Goal: Task Accomplishment & Management: Use online tool/utility

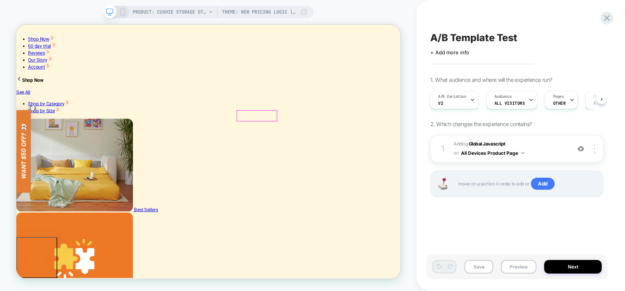
click at [471, 97] on div at bounding box center [472, 99] width 5 height 17
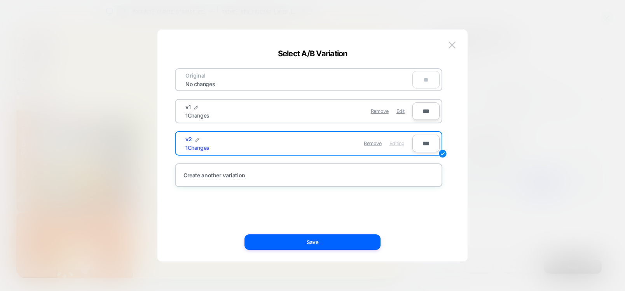
click at [317, 107] on div "Remove Edit" at bounding box center [354, 111] width 110 height 15
click at [452, 44] on img at bounding box center [451, 45] width 7 height 7
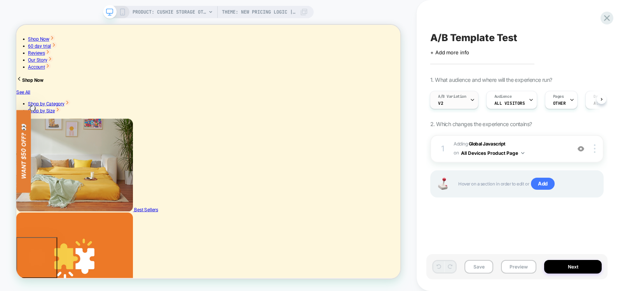
click at [470, 101] on icon at bounding box center [472, 100] width 5 height 5
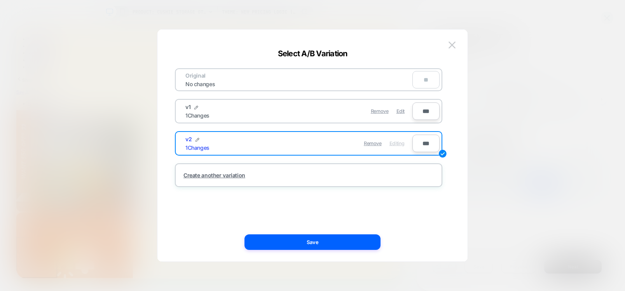
click at [204, 108] on div "v1 1 Changes" at bounding box center [241, 111] width 113 height 15
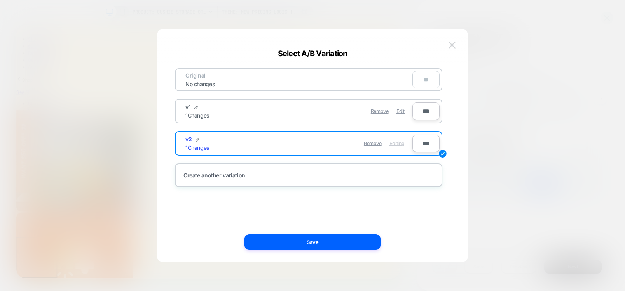
click at [451, 42] on img at bounding box center [451, 45] width 7 height 7
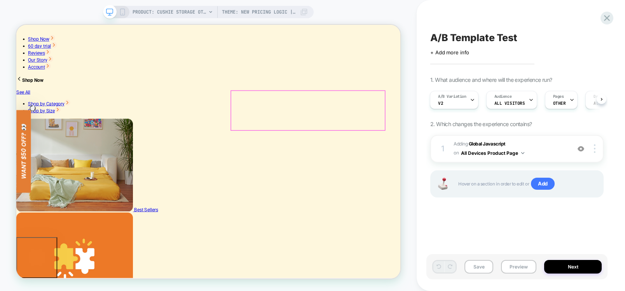
click at [520, 153] on button "All Devices Product Page" at bounding box center [492, 153] width 63 height 10
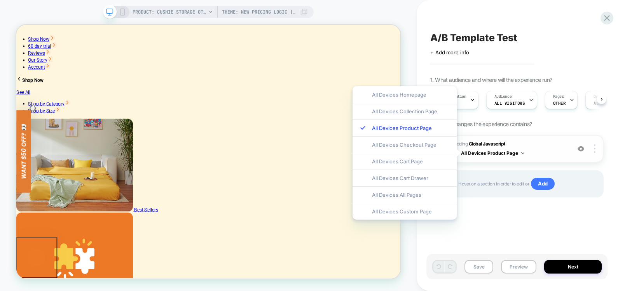
click at [520, 153] on button "All Devices Product Page" at bounding box center [492, 153] width 63 height 10
click at [493, 231] on div "A/B Template Test Click to edit experience details + Add more info 1. What audi…" at bounding box center [516, 146] width 181 height 276
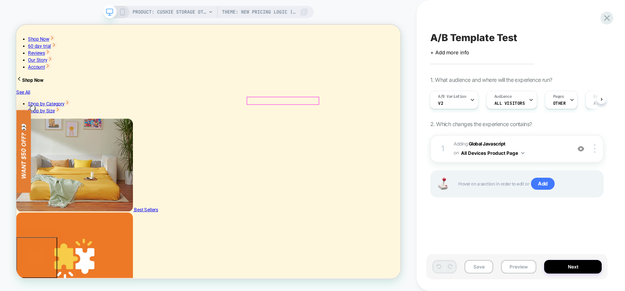
click at [371, 137] on div at bounding box center [370, 141] width 95 height 23
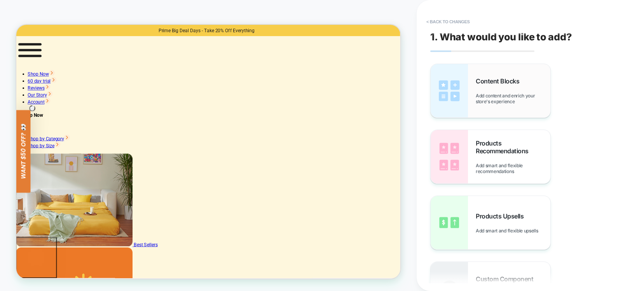
click at [511, 84] on span "Content Blocks" at bounding box center [499, 81] width 47 height 8
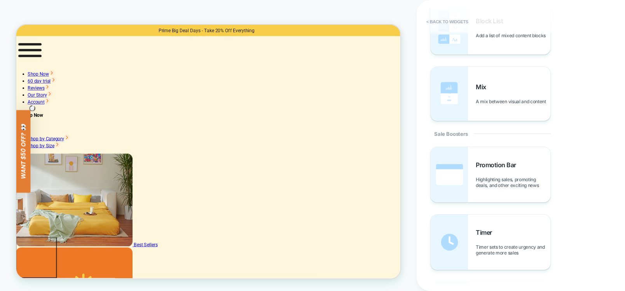
scroll to position [653, 0]
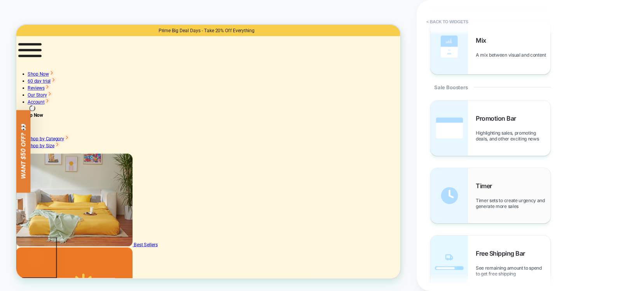
click at [501, 187] on div "Timer Timer sets to create urgency and generate more sales" at bounding box center [513, 195] width 75 height 27
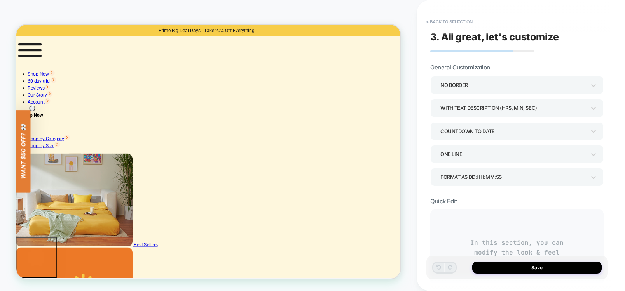
click at [535, 152] on div "ONE LINE" at bounding box center [512, 154] width 145 height 10
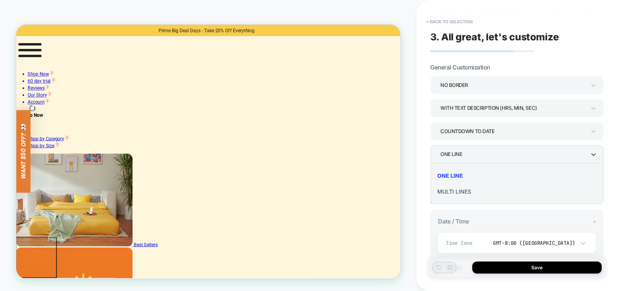
click at [454, 173] on div "ONE LINE" at bounding box center [516, 176] width 167 height 16
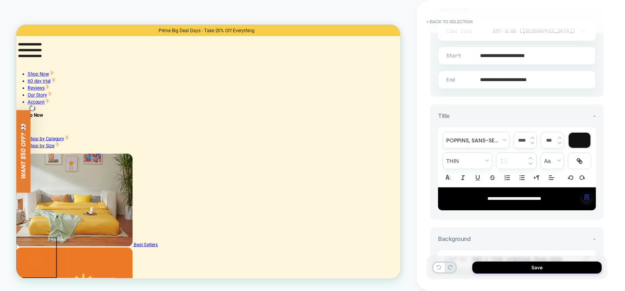
scroll to position [233, 0]
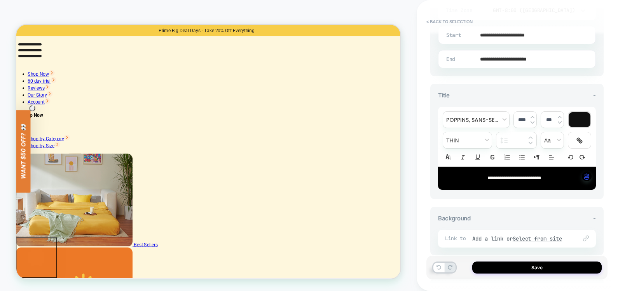
click at [543, 61] on input "**********" at bounding box center [515, 59] width 157 height 18
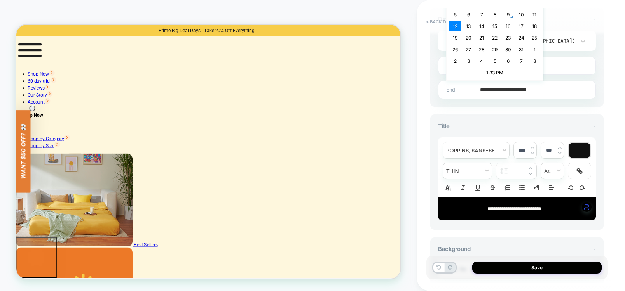
scroll to position [187, 0]
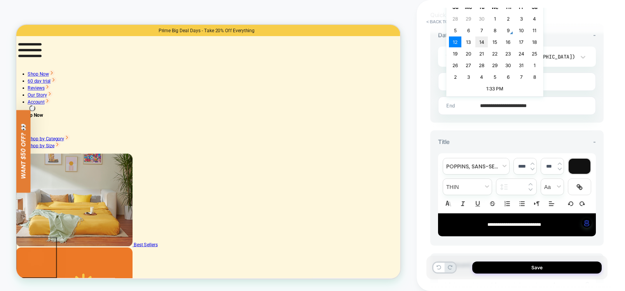
click at [484, 42] on td "14" at bounding box center [481, 42] width 12 height 11
type input "**********"
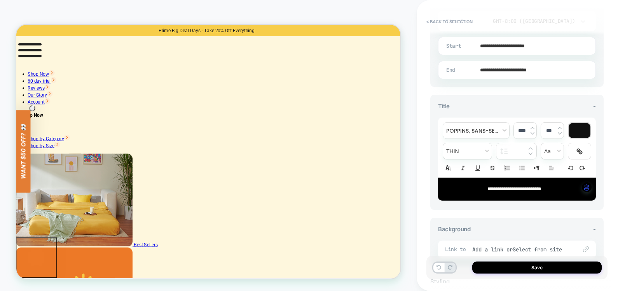
scroll to position [280, 0]
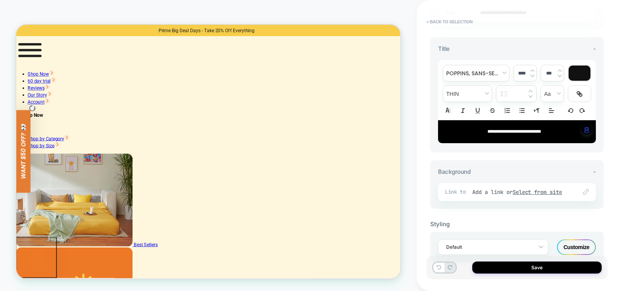
click at [537, 132] on span "**********" at bounding box center [514, 131] width 54 height 5
drag, startPoint x: 561, startPoint y: 134, endPoint x: 417, endPoint y: 133, distance: 144.2
click at [417, 133] on div "**********" at bounding box center [521, 145] width 208 height 291
type input "****"
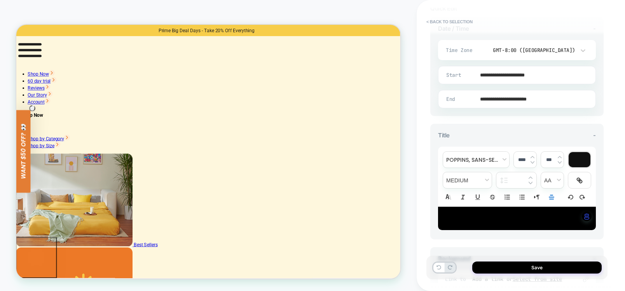
scroll to position [140, 0]
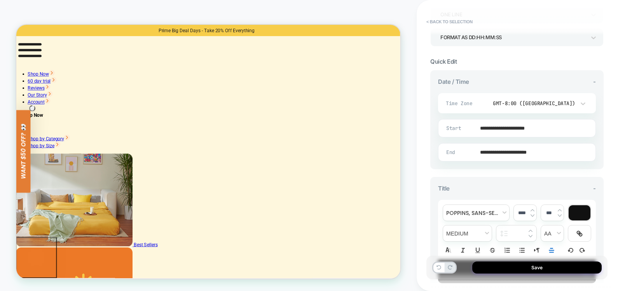
click at [579, 210] on div at bounding box center [580, 213] width 22 height 15
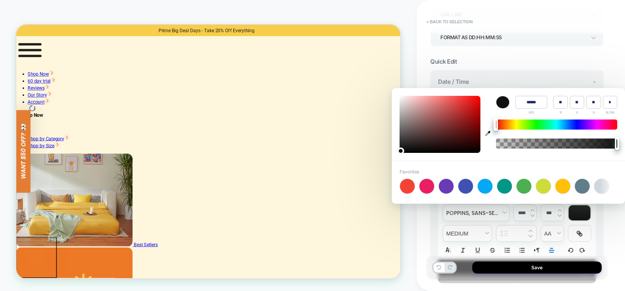
click at [408, 185] on div at bounding box center [407, 186] width 15 height 15
type input "******"
type input "***"
type input "**"
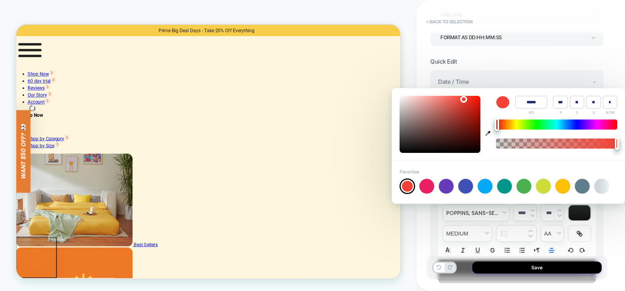
click at [490, 169] on div "Favorites +" at bounding box center [508, 182] width 233 height 43
click at [614, 65] on div "**********" at bounding box center [521, 145] width 208 height 291
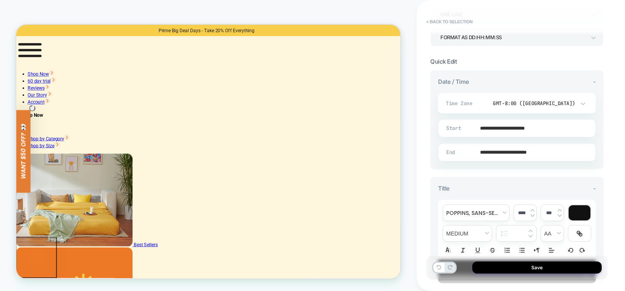
click at [574, 211] on div at bounding box center [580, 213] width 22 height 15
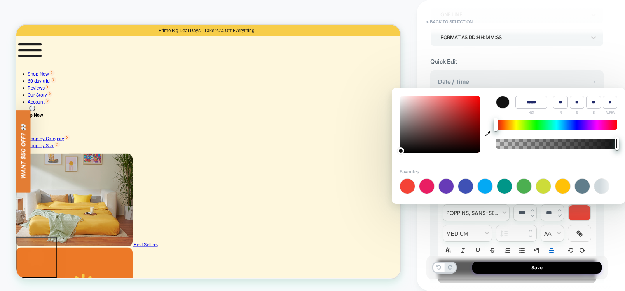
click at [412, 189] on div at bounding box center [407, 186] width 15 height 15
type input "******"
type input "***"
type input "**"
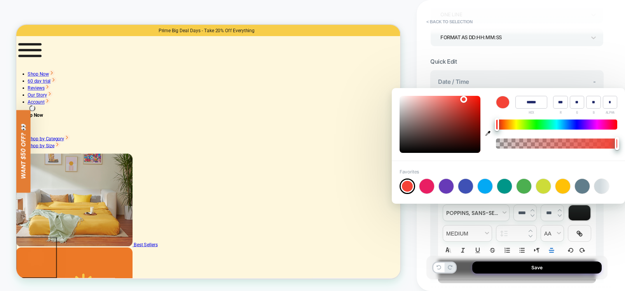
click at [605, 56] on div "**********" at bounding box center [516, 146] width 181 height 276
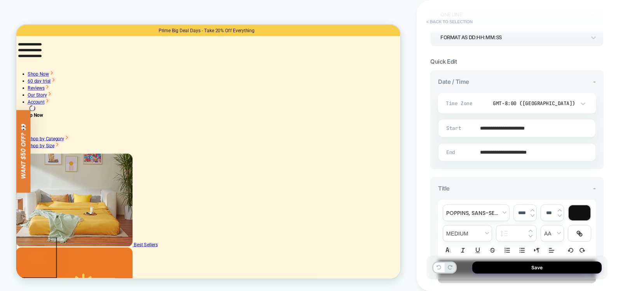
click at [438, 21] on button "< Back to selection" at bounding box center [449, 22] width 54 height 12
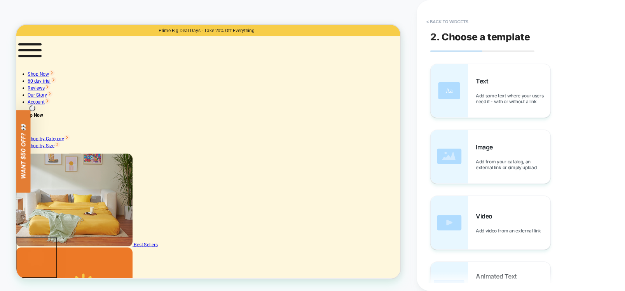
click at [438, 21] on button "< Back to widgets" at bounding box center [447, 22] width 50 height 12
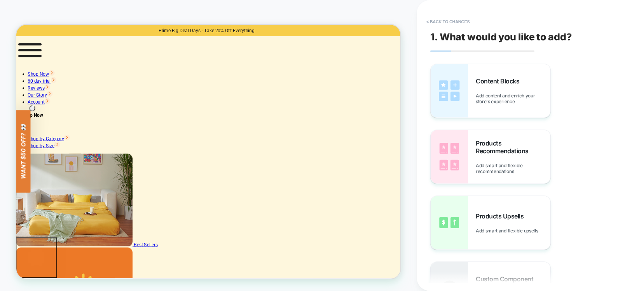
click at [438, 21] on button "< Back to changes" at bounding box center [447, 22] width 51 height 12
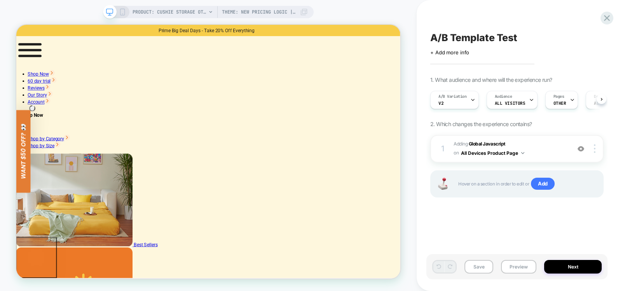
scroll to position [0, 0]
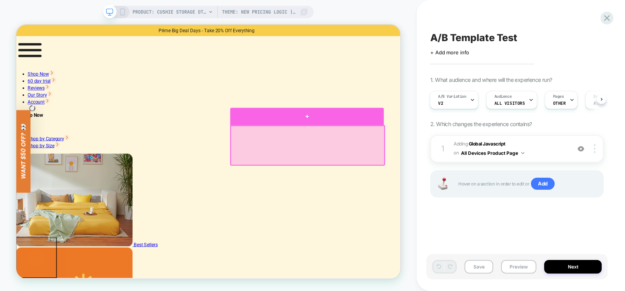
click at [403, 147] on div at bounding box center [404, 147] width 204 height 23
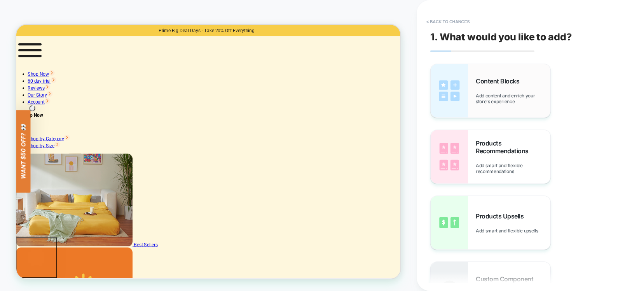
scroll to position [93, 0]
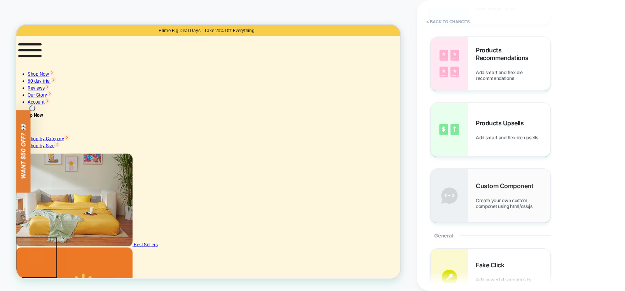
click at [506, 203] on span "Create your own custom componet using html/css/js" at bounding box center [513, 204] width 75 height 12
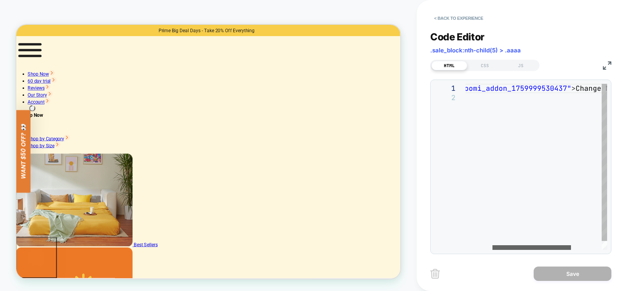
click at [533, 246] on div at bounding box center [531, 248] width 79 height 5
click at [466, 249] on div at bounding box center [505, 248] width 79 height 5
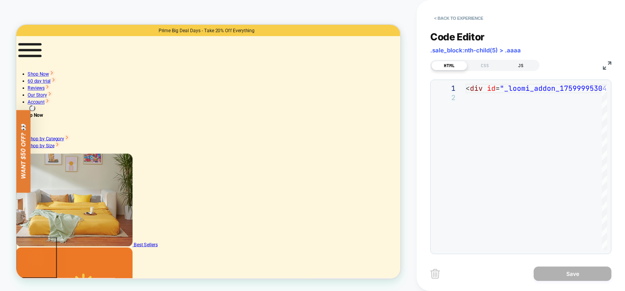
click at [523, 69] on div "JS" at bounding box center [521, 65] width 36 height 9
click at [481, 67] on div "CSS" at bounding box center [485, 65] width 36 height 9
click at [448, 64] on div "HTML" at bounding box center [449, 65] width 36 height 9
click at [477, 19] on button "< Back to experience" at bounding box center [458, 18] width 57 height 12
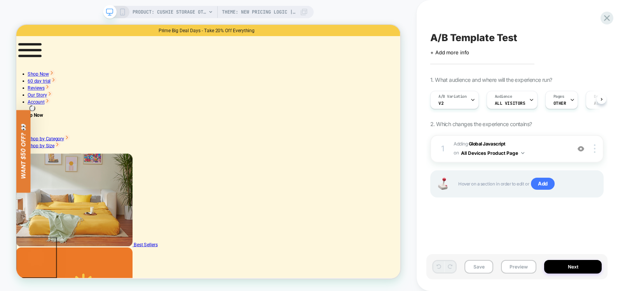
scroll to position [0, 0]
click at [601, 265] on button "Next" at bounding box center [573, 267] width 58 height 14
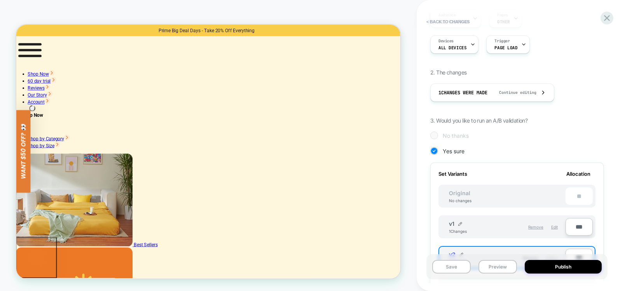
scroll to position [187, 0]
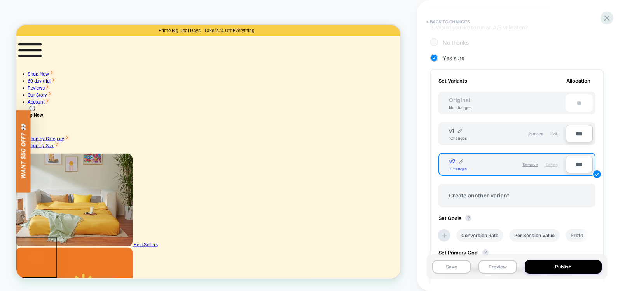
click at [457, 26] on button "< Back to changes" at bounding box center [447, 22] width 51 height 12
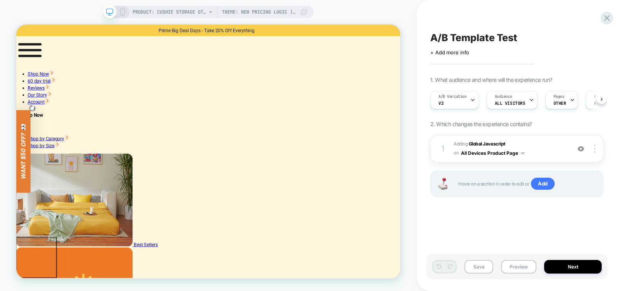
scroll to position [0, 0]
click at [604, 19] on icon at bounding box center [607, 18] width 10 height 10
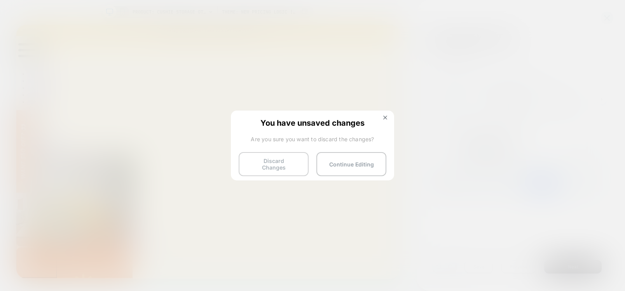
click at [264, 162] on button "Discard Changes" at bounding box center [274, 164] width 70 height 24
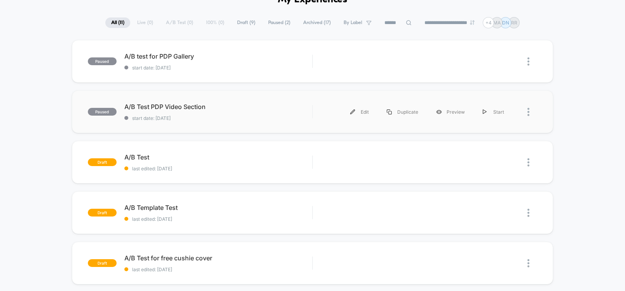
scroll to position [47, 0]
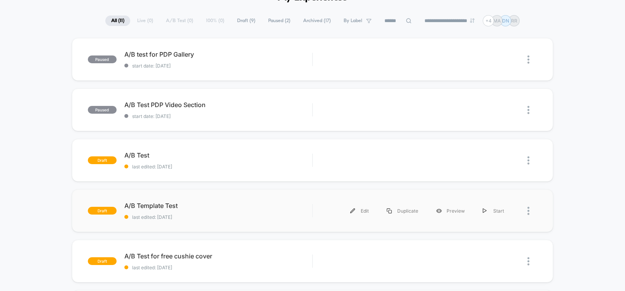
click at [527, 209] on div at bounding box center [525, 210] width 24 height 17
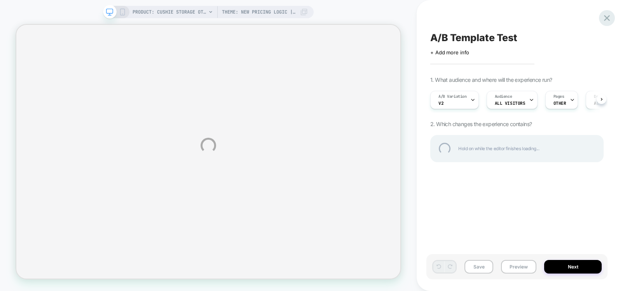
click at [607, 20] on div at bounding box center [607, 18] width 16 height 16
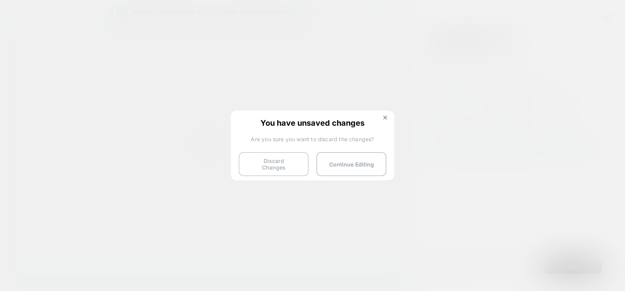
click at [269, 163] on button "Discard Changes" at bounding box center [274, 164] width 70 height 24
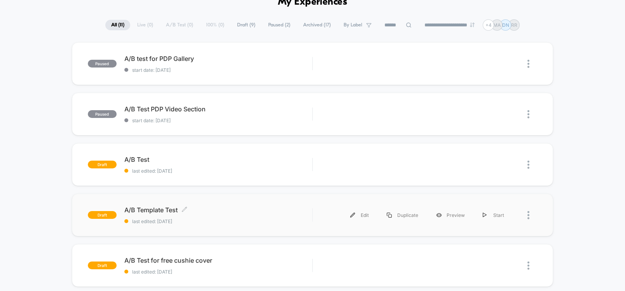
scroll to position [93, 0]
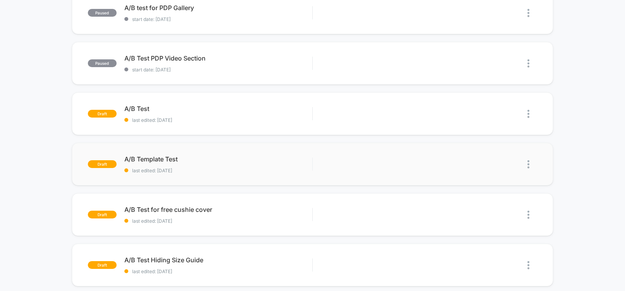
click at [529, 164] on img at bounding box center [528, 165] width 2 height 8
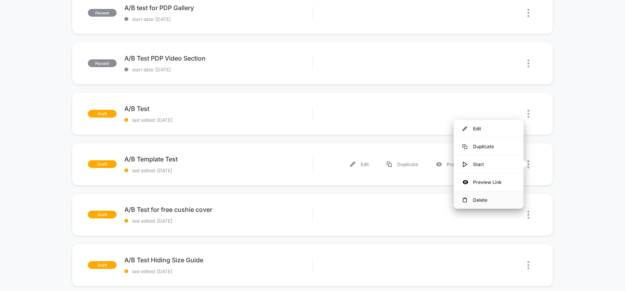
click at [483, 198] on div "Delete" at bounding box center [489, 200] width 70 height 17
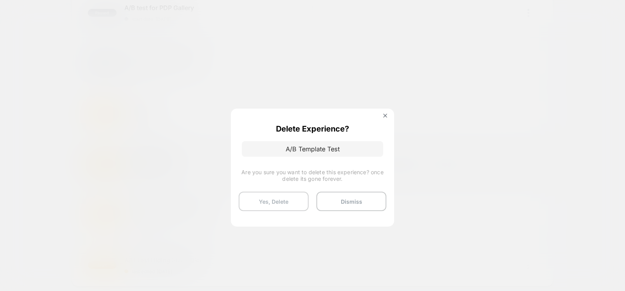
click at [269, 200] on button "Yes, Delete" at bounding box center [274, 201] width 70 height 19
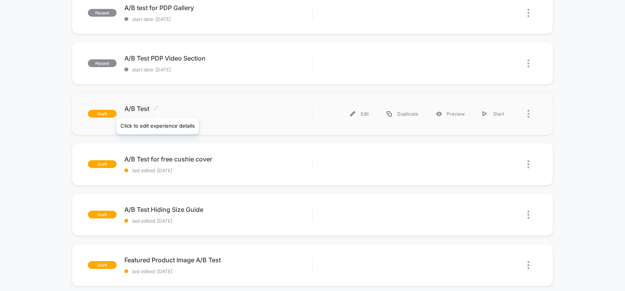
click at [157, 108] on icon at bounding box center [156, 108] width 6 height 6
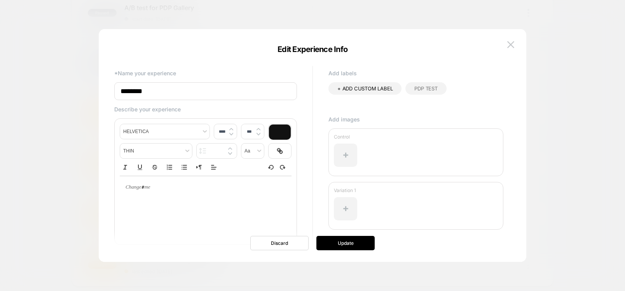
click at [133, 89] on input "********" at bounding box center [205, 91] width 183 height 18
drag, startPoint x: 193, startPoint y: 92, endPoint x: 218, endPoint y: 91, distance: 24.9
click at [218, 91] on input "**********" at bounding box center [205, 91] width 183 height 18
paste input "****"
type input "**********"
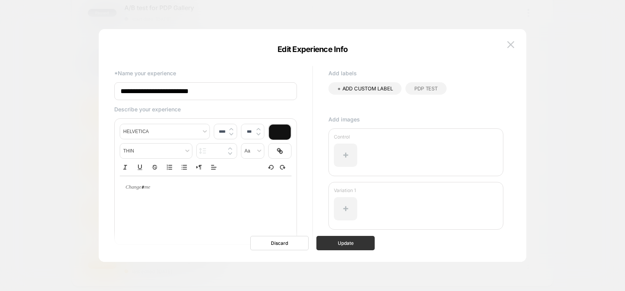
click at [345, 244] on button "Update" at bounding box center [345, 243] width 58 height 14
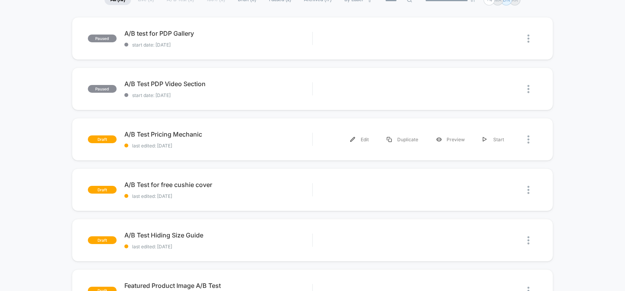
scroll to position [47, 0]
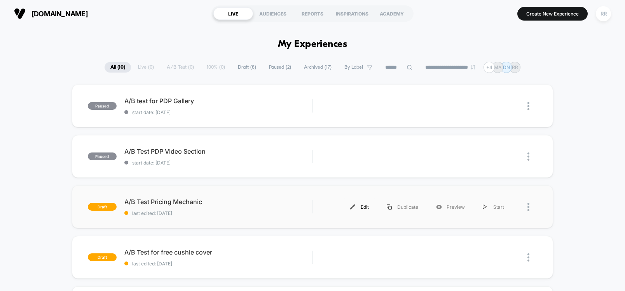
click at [361, 205] on div "Edit" at bounding box center [359, 207] width 37 height 17
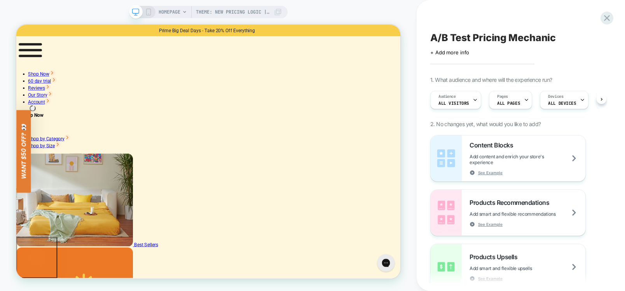
scroll to position [0, 0]
click at [381, 9] on div "Theme: New Pricing Logic | [DATE] HOMEPAGE Theme: New Pricing Logic | [DATE]" at bounding box center [208, 146] width 417 height 276
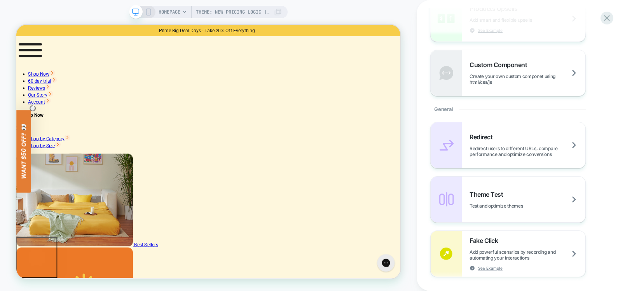
scroll to position [109, 0]
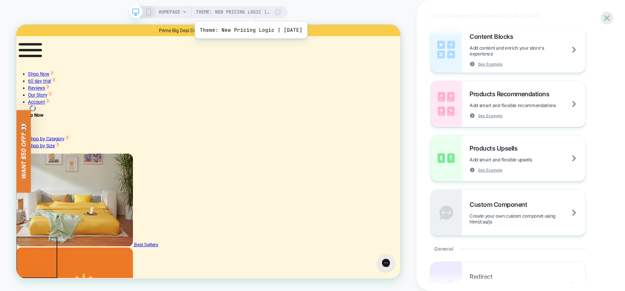
click at [256, 12] on span "Theme: New Pricing Logic | [DATE]" at bounding box center [233, 12] width 74 height 12
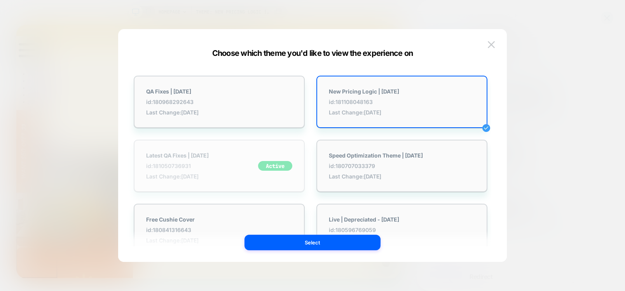
click at [203, 167] on span "id: 181050736931" at bounding box center [177, 166] width 63 height 7
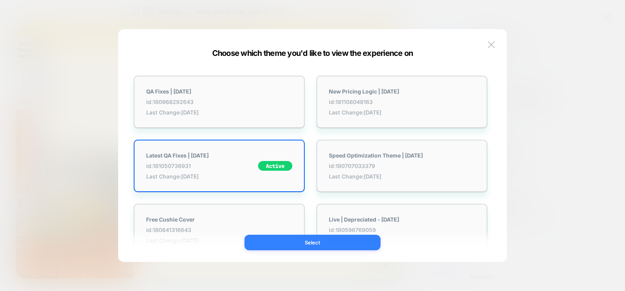
click at [344, 247] on button "Select" at bounding box center [312, 243] width 136 height 16
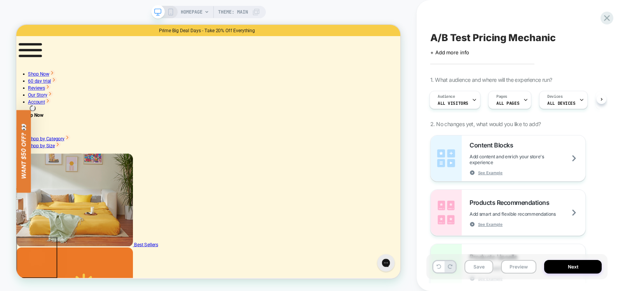
scroll to position [0, 0]
click at [199, 15] on span "HOMEPAGE" at bounding box center [192, 12] width 22 height 12
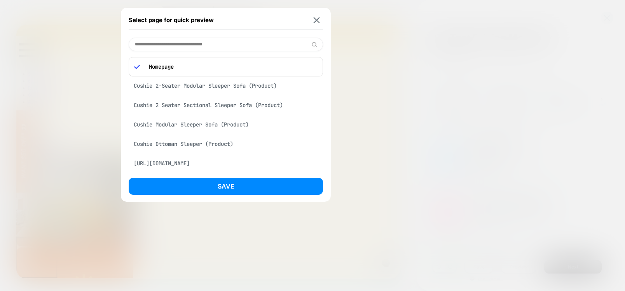
click at [186, 87] on div "Cushie 2-Seater Modular Sleeper Sofa (Product)" at bounding box center [226, 86] width 194 height 15
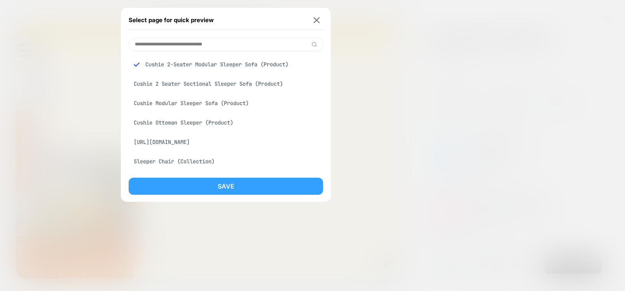
click at [235, 184] on button "Save" at bounding box center [226, 186] width 194 height 17
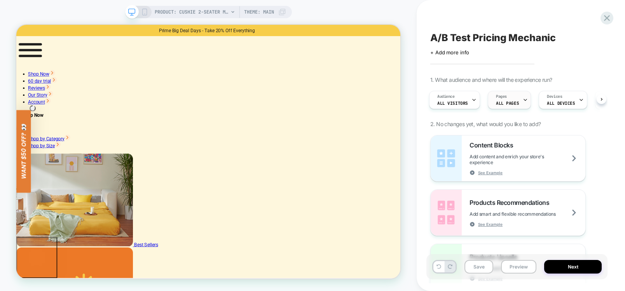
click at [524, 99] on icon at bounding box center [525, 100] width 3 height 2
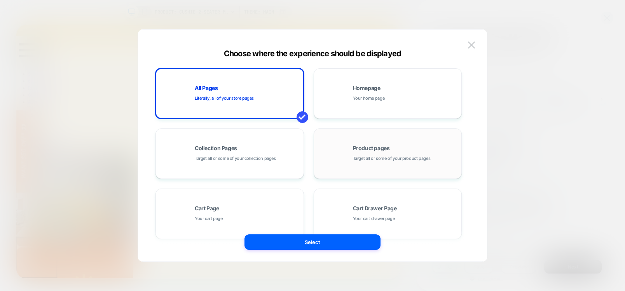
click at [387, 160] on span "Target all or some of your product pages" at bounding box center [392, 158] width 78 height 7
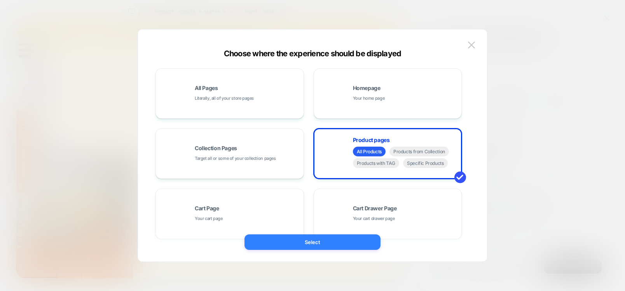
click at [318, 243] on button "Select" at bounding box center [312, 243] width 136 height 16
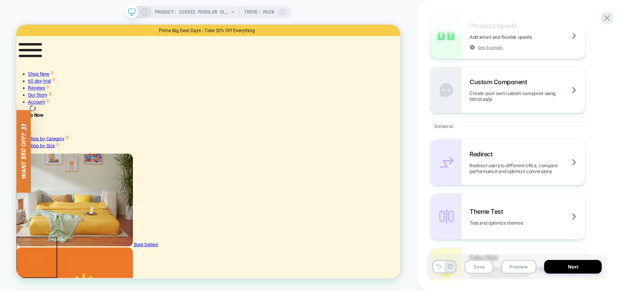
scroll to position [233, 0]
click at [503, 89] on span "Create your own custom componet using html/css/js" at bounding box center [527, 95] width 116 height 12
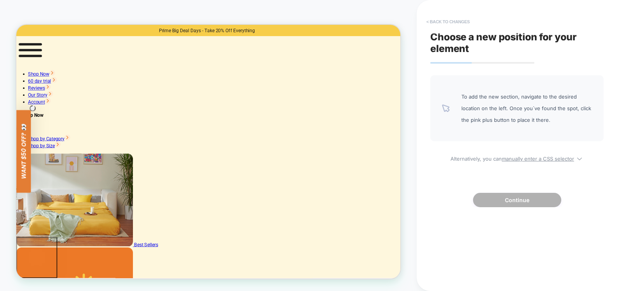
click at [431, 23] on button "< Back to changes" at bounding box center [447, 22] width 51 height 12
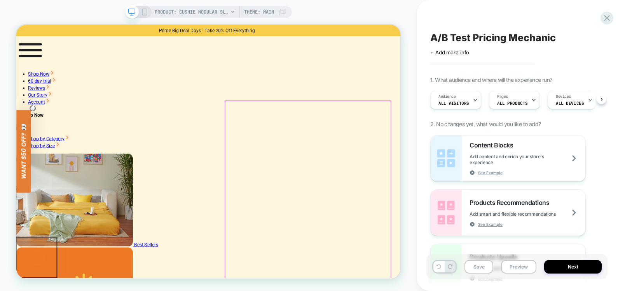
scroll to position [0, 0]
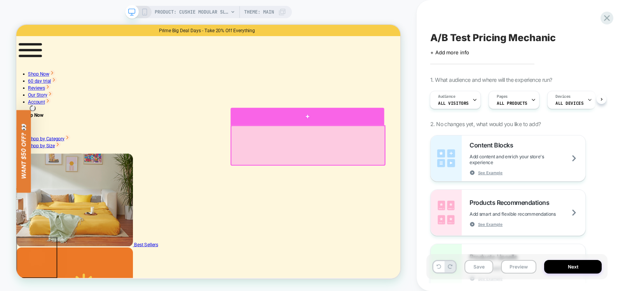
click at [404, 147] on div at bounding box center [404, 147] width 204 height 23
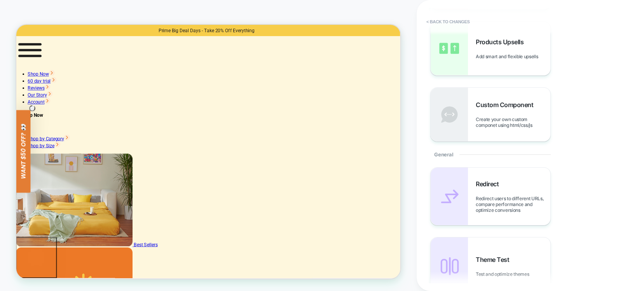
scroll to position [187, 0]
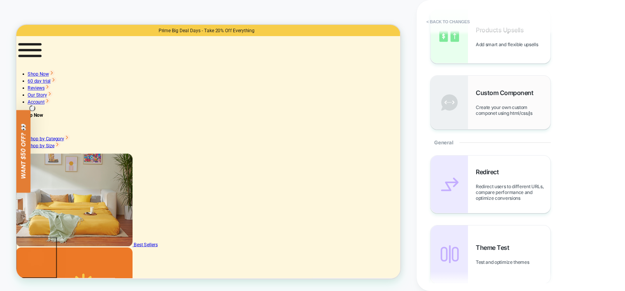
click at [494, 103] on div "Custom Component Create your own custom componet using html/css/js" at bounding box center [513, 102] width 75 height 27
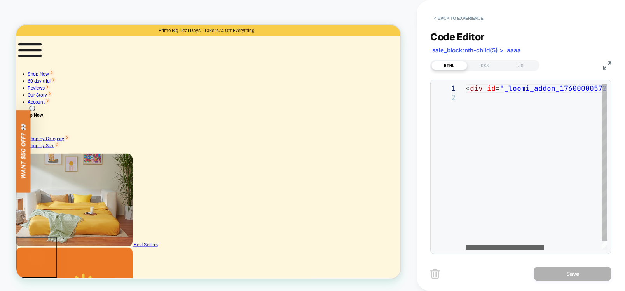
click at [466, 246] on div at bounding box center [505, 248] width 79 height 5
click at [480, 87] on div "< div id = "_loomi_addon_1760000057298" > Change Me! </ div >" at bounding box center [588, 172] width 245 height 176
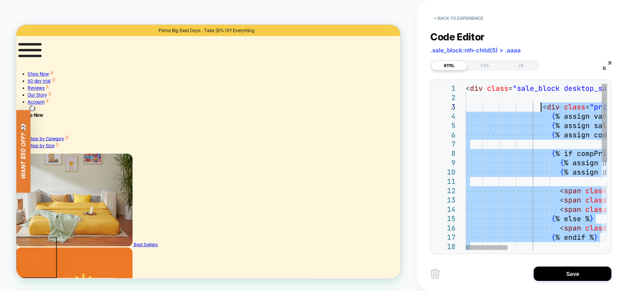
drag, startPoint x: 555, startPoint y: 187, endPoint x: 539, endPoint y: 108, distance: 80.0
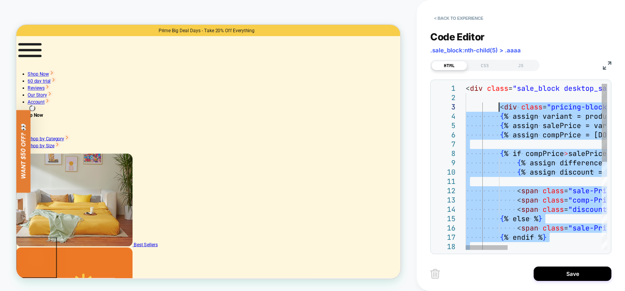
type textarea "**********"
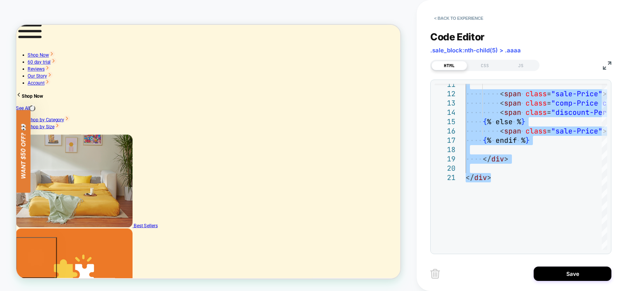
scroll to position [47, 0]
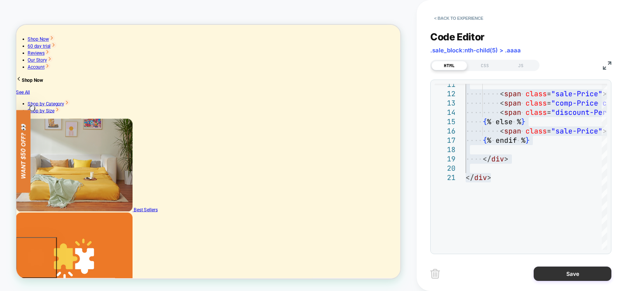
click at [582, 274] on button "Save" at bounding box center [573, 274] width 78 height 14
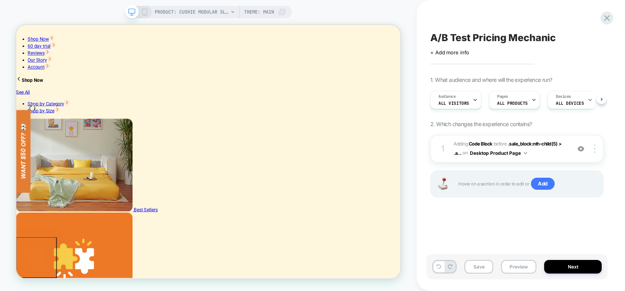
scroll to position [0, 0]
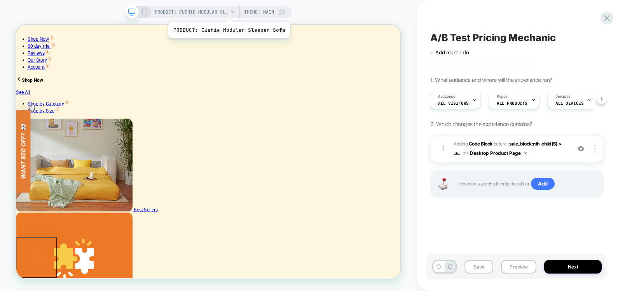
click at [228, 12] on span "PRODUCT: Cushie Modular Sleeper Sofa" at bounding box center [192, 12] width 74 height 12
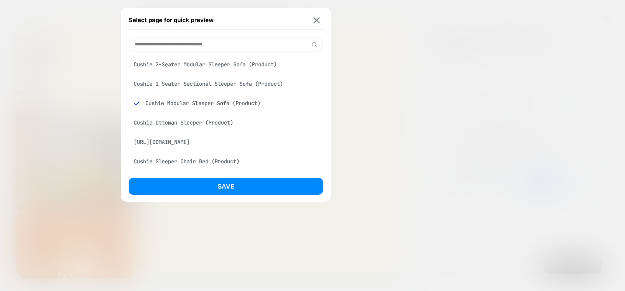
click at [185, 62] on div "Cushie 2-Seater Modular Sleeper Sofa (Product)" at bounding box center [226, 64] width 194 height 15
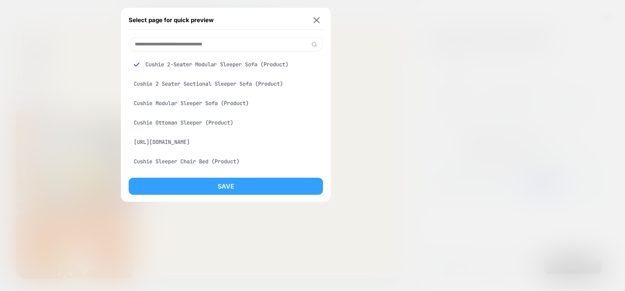
click at [225, 186] on button "Save" at bounding box center [226, 186] width 194 height 17
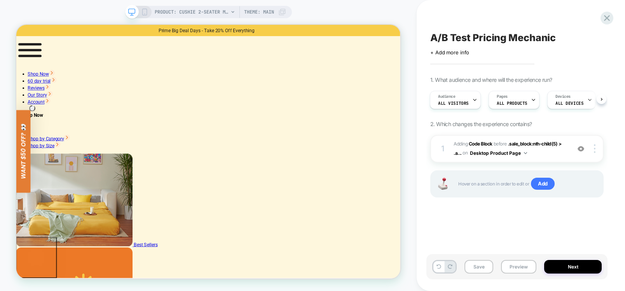
scroll to position [0, 1]
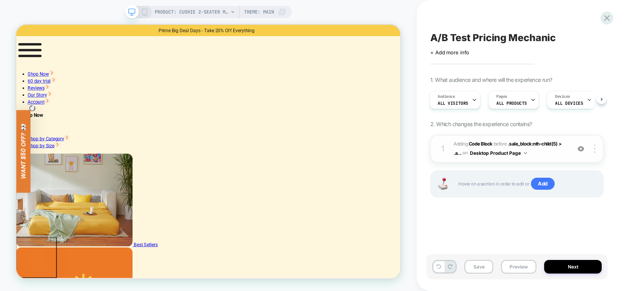
click at [522, 154] on button "Desktop Product Page" at bounding box center [498, 153] width 57 height 10
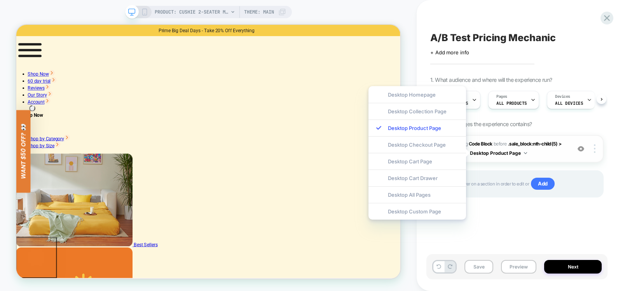
click at [525, 150] on button "Desktop Product Page" at bounding box center [498, 153] width 57 height 10
click at [513, 229] on div "A/B Test Pricing Mechanic Click to edit experience details + Add more info 1. W…" at bounding box center [516, 146] width 181 height 276
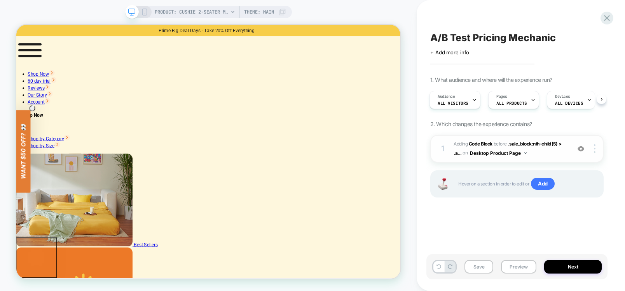
click at [478, 145] on b "Code Block" at bounding box center [481, 144] width 24 height 6
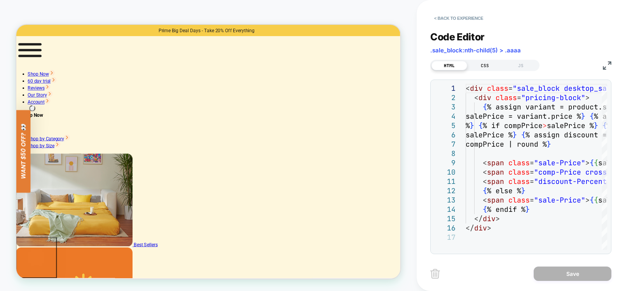
click at [487, 63] on div "CSS" at bounding box center [485, 65] width 36 height 9
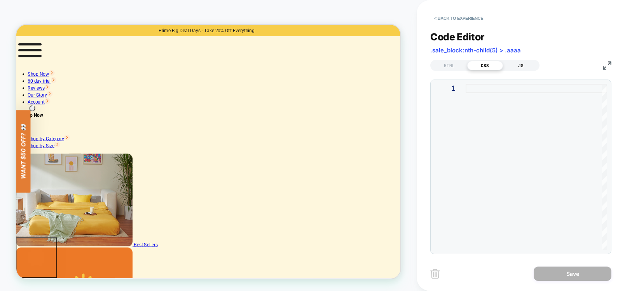
click at [522, 65] on div "JS" at bounding box center [521, 65] width 36 height 9
click at [496, 91] on div at bounding box center [536, 167] width 141 height 166
click at [454, 70] on div "HTML" at bounding box center [449, 65] width 36 height 9
